Goal: Find specific page/section: Find specific page/section

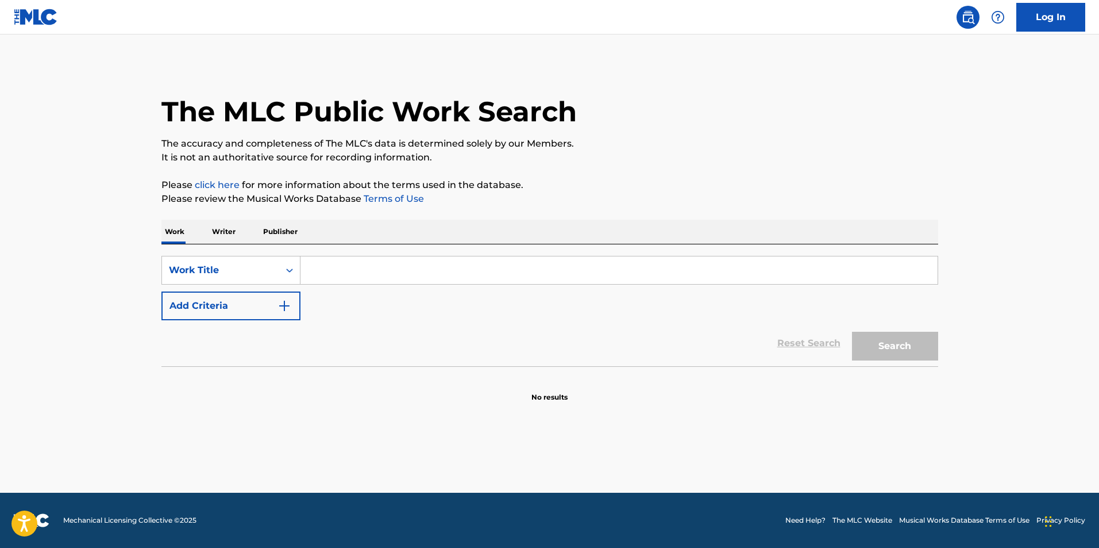
click at [371, 278] on input "Search Form" at bounding box center [618, 270] width 637 height 28
drag, startPoint x: 229, startPoint y: 232, endPoint x: 255, endPoint y: 234, distance: 25.4
click at [233, 232] on p "Writer" at bounding box center [224, 231] width 30 height 24
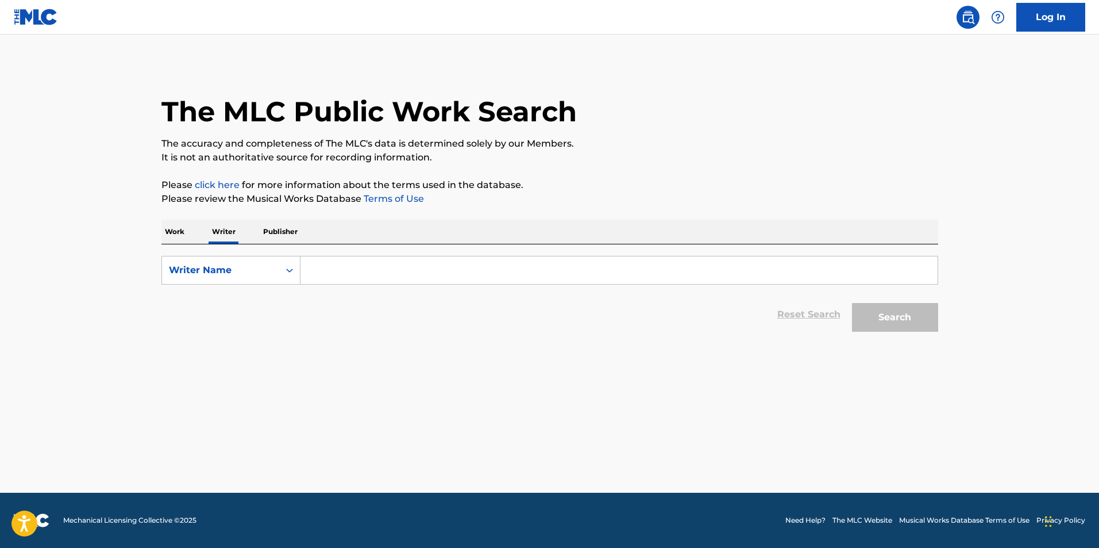
click at [269, 234] on p "Publisher" at bounding box center [280, 231] width 41 height 24
click at [196, 230] on div "Work Writer Publisher" at bounding box center [549, 231] width 777 height 24
click at [185, 229] on div "Work Writer Publisher" at bounding box center [549, 231] width 777 height 24
drag, startPoint x: 184, startPoint y: 230, endPoint x: 196, endPoint y: 230, distance: 11.5
click at [185, 230] on p "Work" at bounding box center [174, 231] width 26 height 24
